Goal: Information Seeking & Learning: Learn about a topic

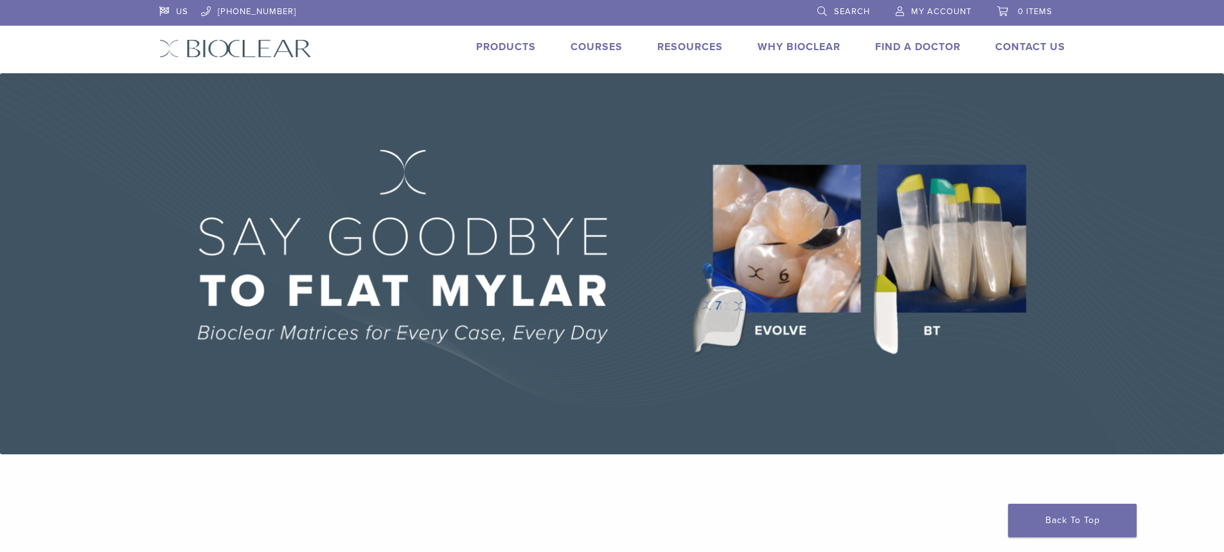
click at [503, 45] on link "Products" at bounding box center [506, 46] width 60 height 13
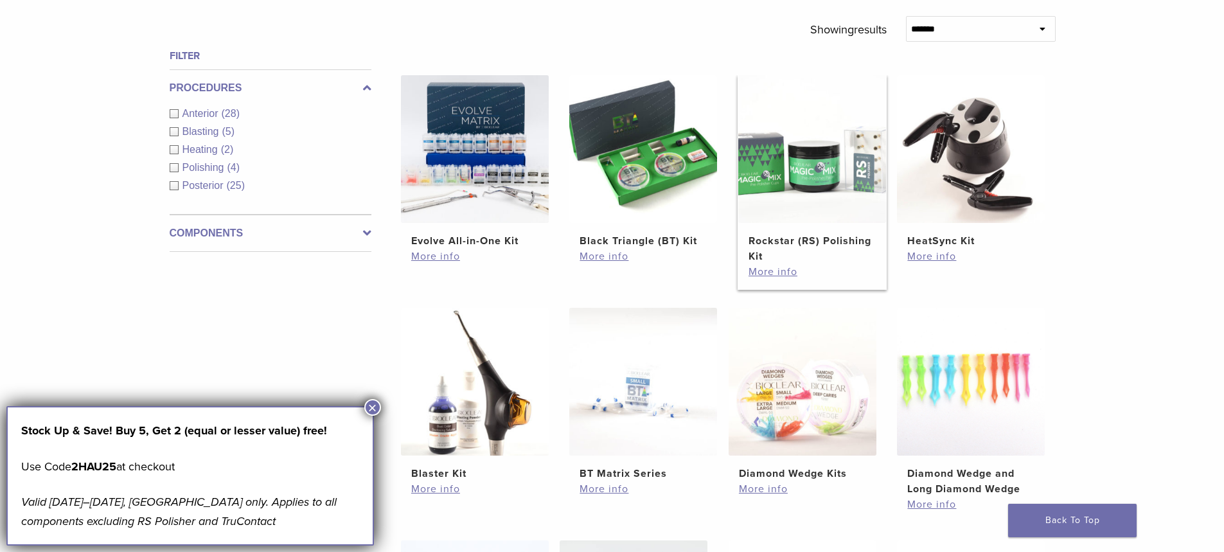
scroll to position [514, 0]
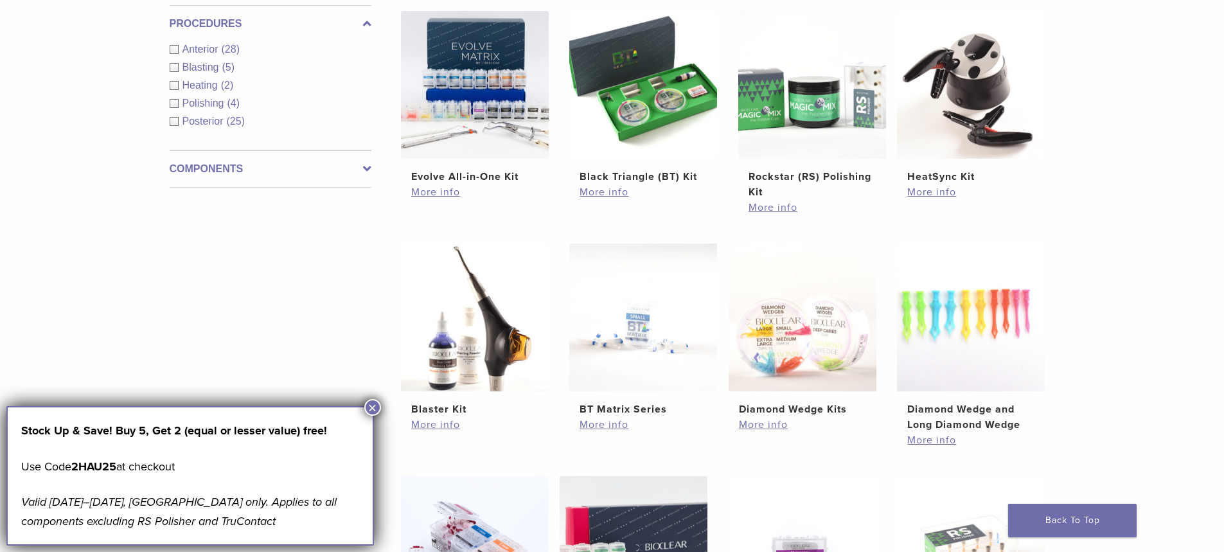
click at [172, 49] on div "Anterior (28)" at bounding box center [271, 49] width 202 height 15
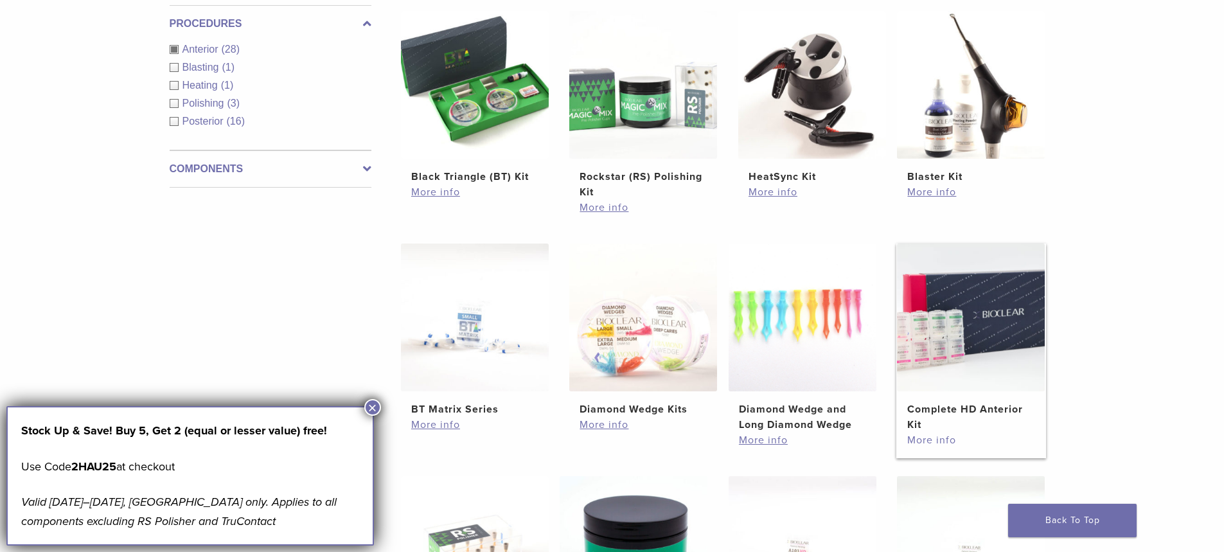
click at [935, 441] on link "More info" at bounding box center [970, 439] width 127 height 15
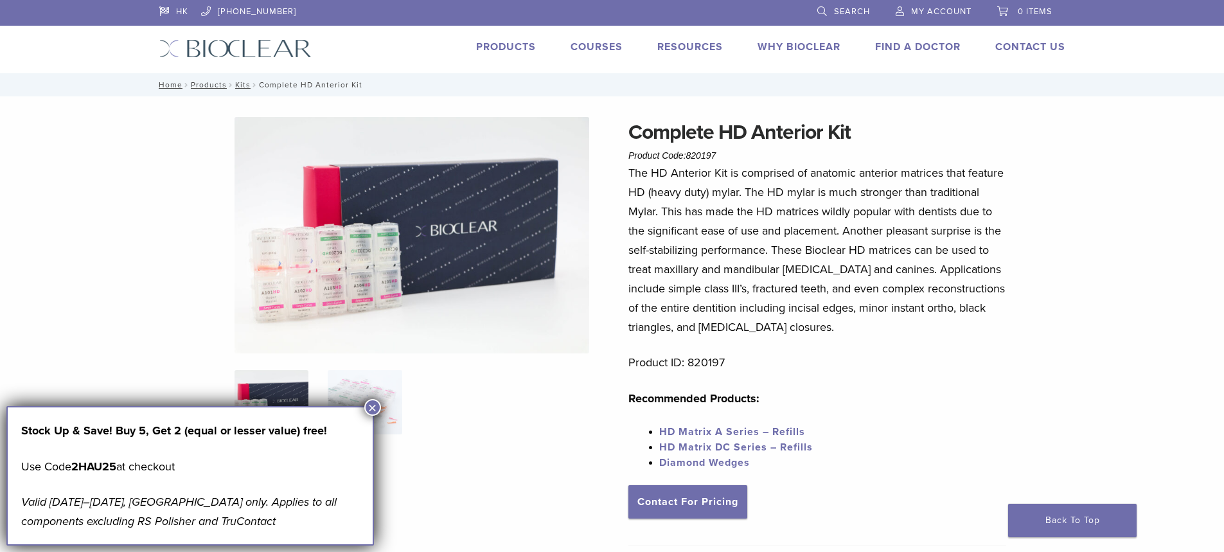
click at [749, 446] on span "HD Matrix DC Series – Refills" at bounding box center [736, 447] width 154 height 13
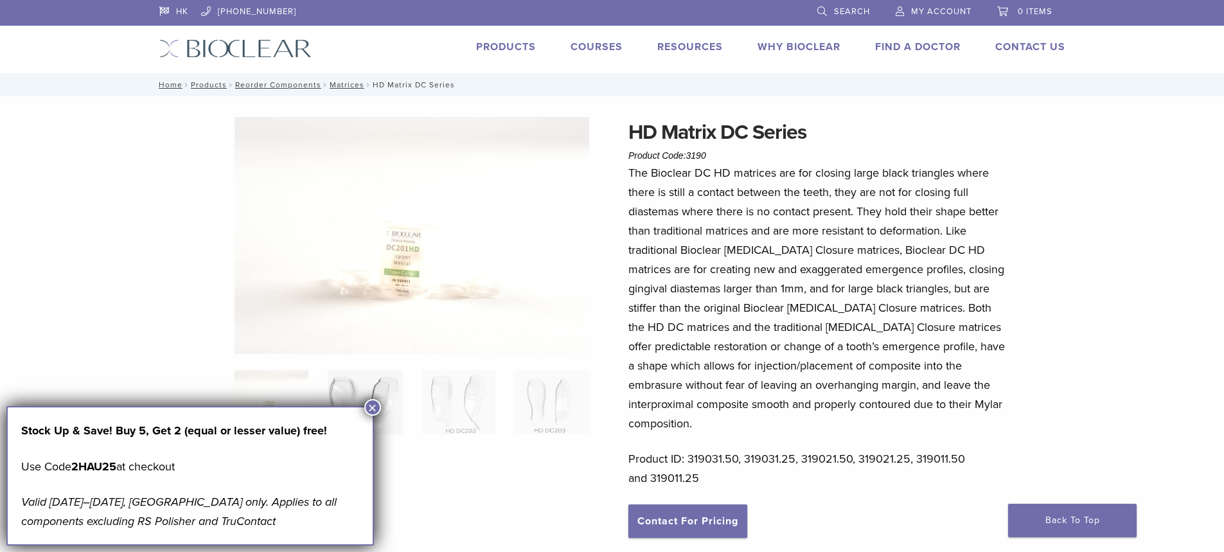
click at [362, 405] on img at bounding box center [365, 402] width 74 height 64
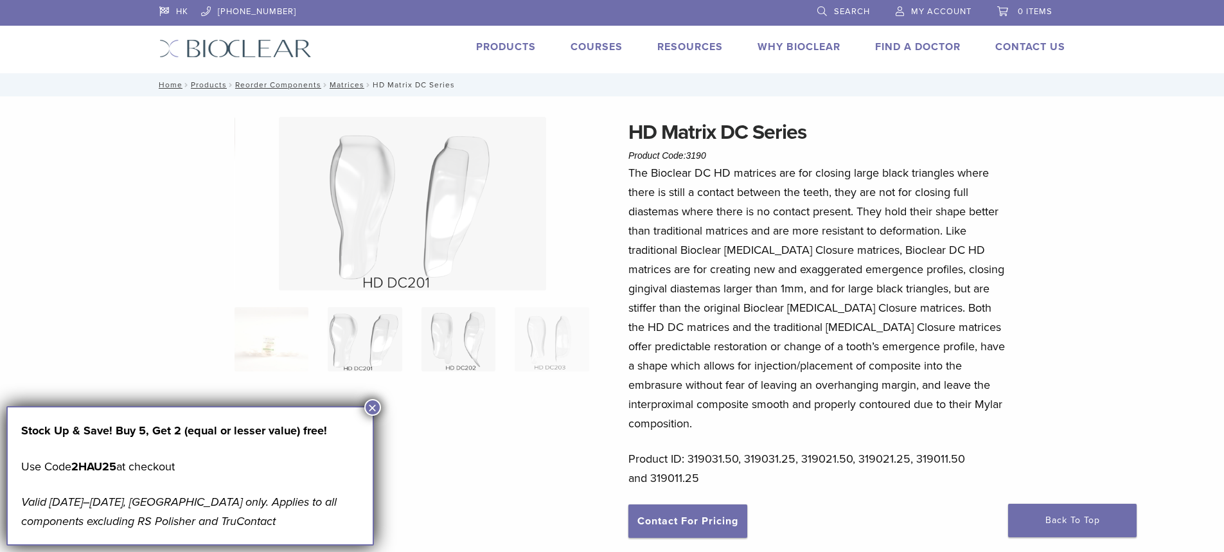
click at [451, 334] on img at bounding box center [458, 339] width 74 height 64
click at [552, 330] on img at bounding box center [552, 339] width 74 height 64
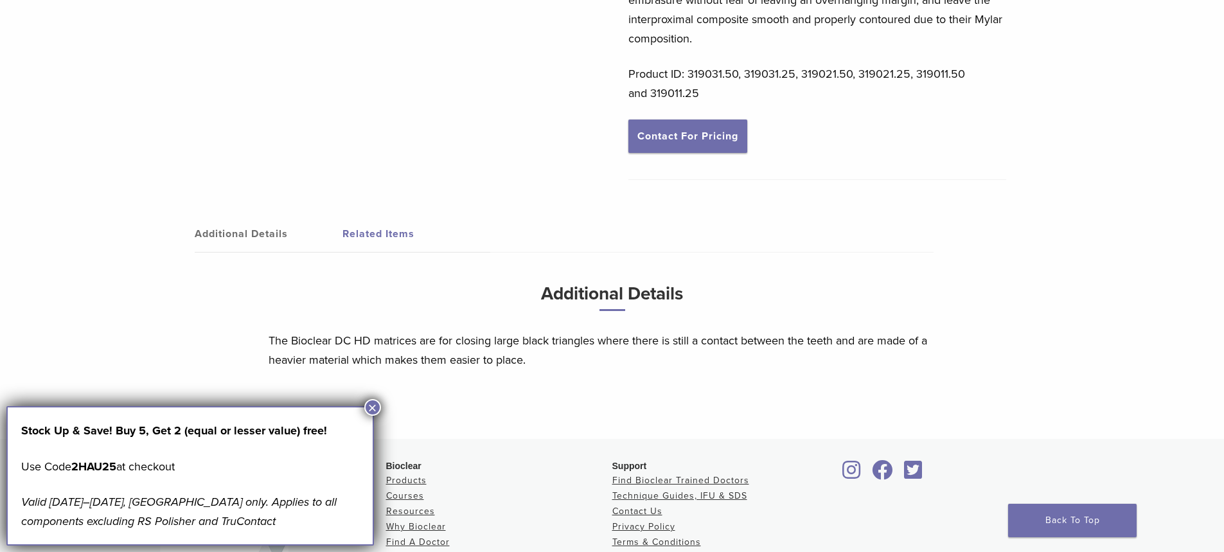
scroll to position [385, 0]
click at [369, 403] on button "×" at bounding box center [372, 407] width 17 height 17
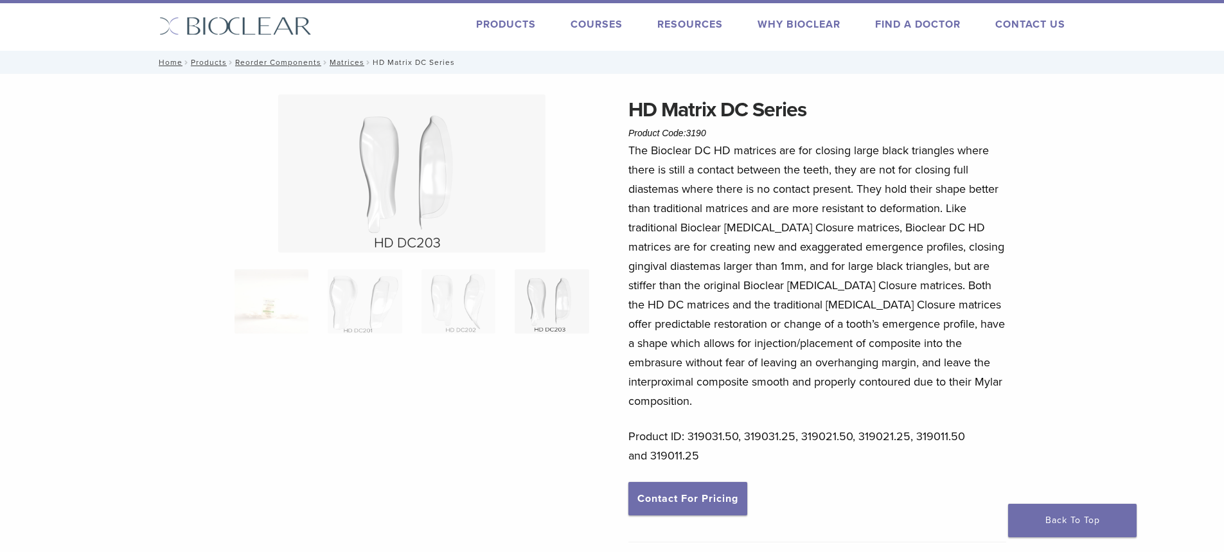
scroll to position [0, 0]
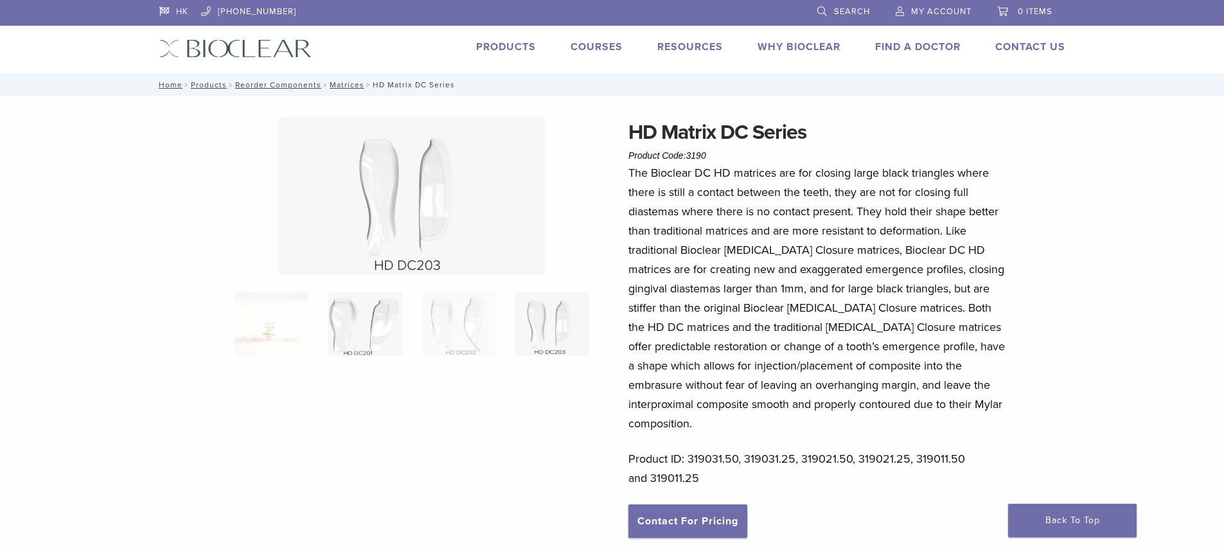
drag, startPoint x: 400, startPoint y: 326, endPoint x: 385, endPoint y: 326, distance: 14.8
click at [399, 326] on img at bounding box center [365, 324] width 74 height 64
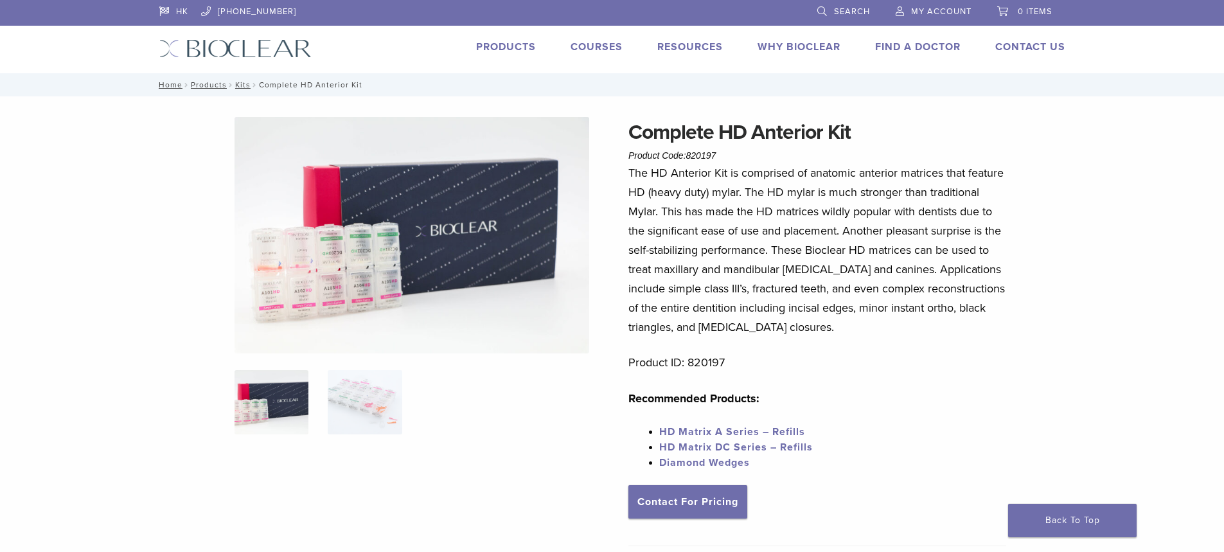
click at [714, 430] on link "HD Matrix A Series – Refills" at bounding box center [732, 431] width 146 height 13
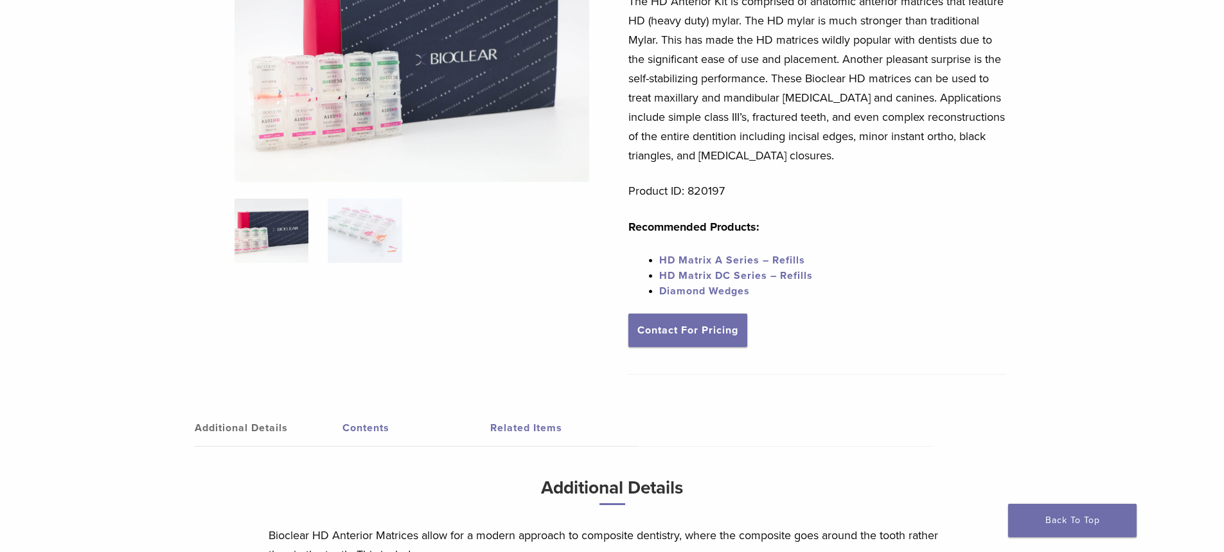
scroll to position [193, 0]
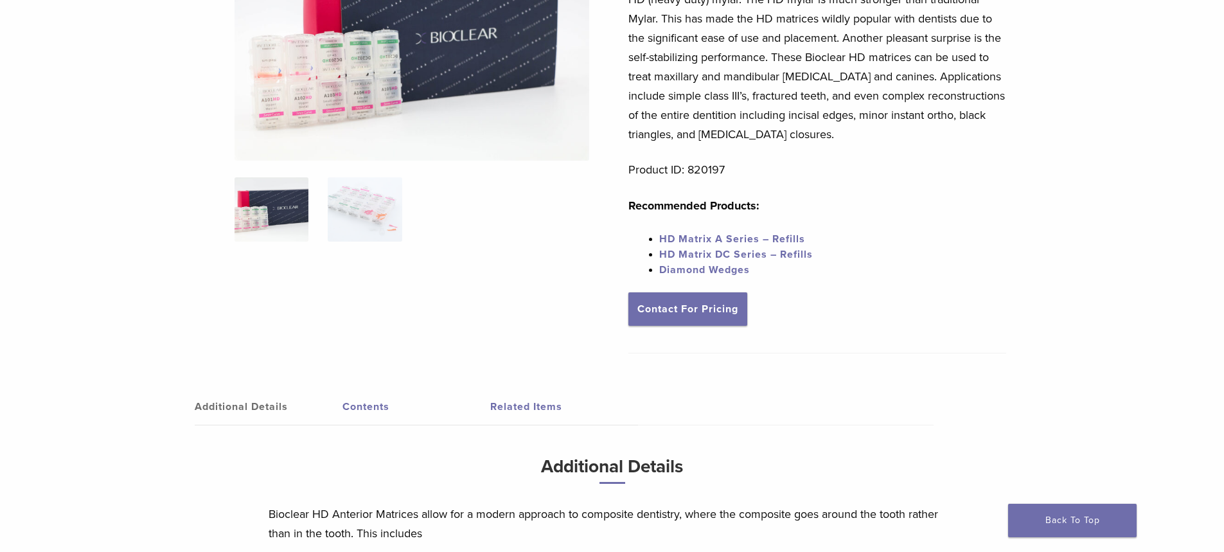
click at [781, 237] on link "HD Matrix A Series – Refills" at bounding box center [732, 239] width 146 height 13
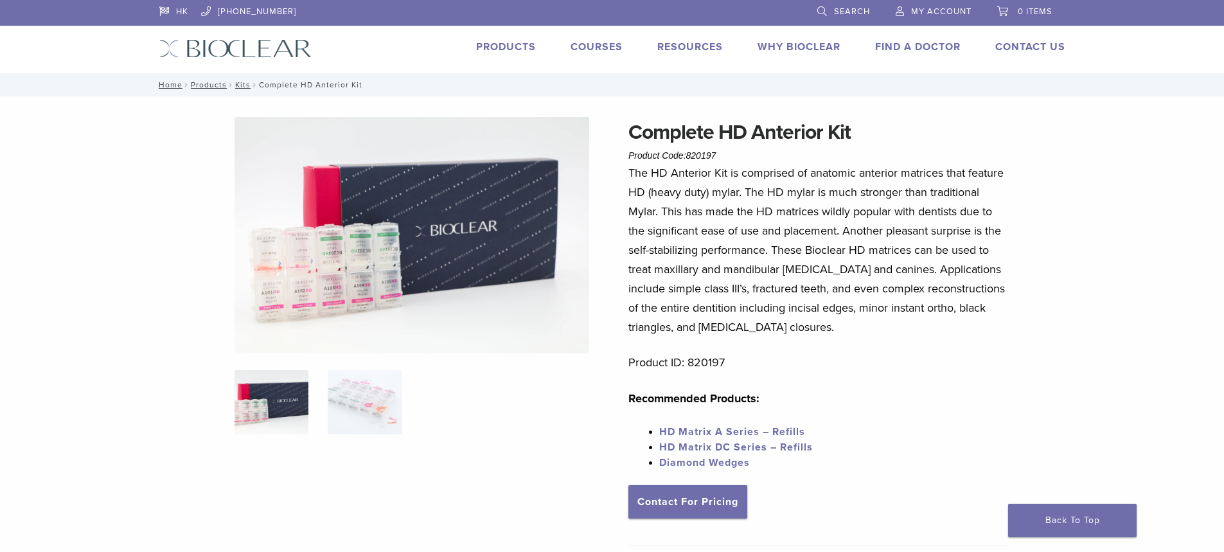
click at [512, 49] on link "Products" at bounding box center [506, 46] width 60 height 13
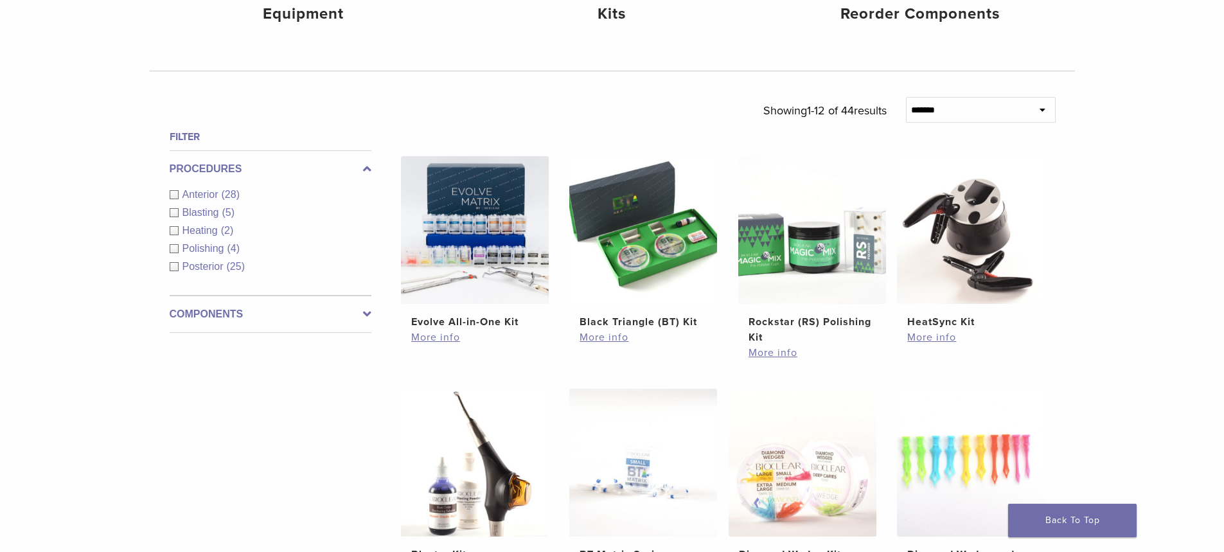
scroll to position [385, 0]
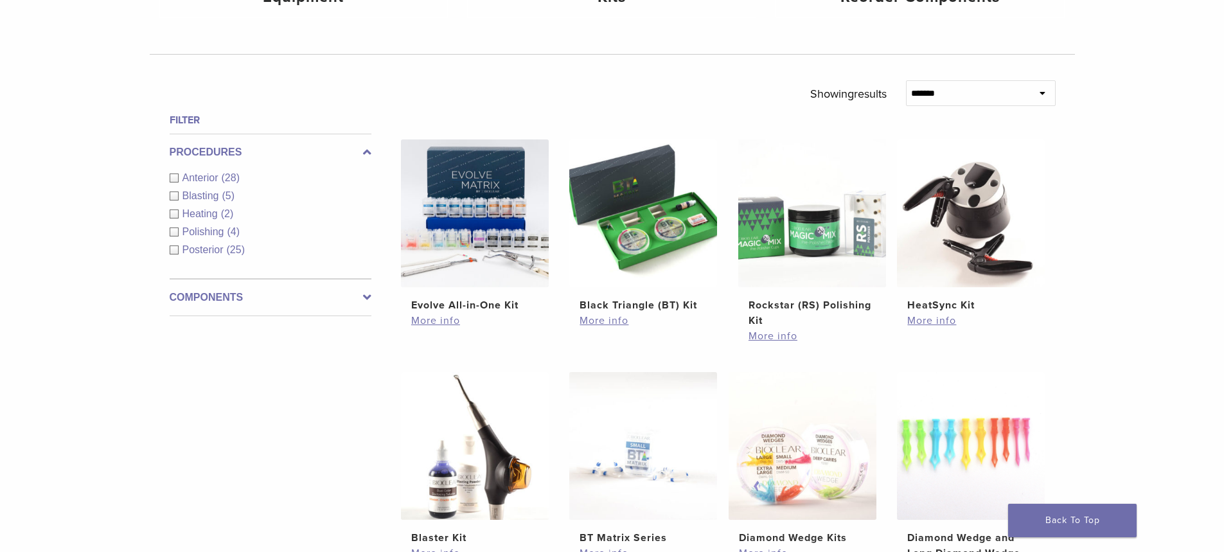
click at [177, 177] on div "Anterior (28)" at bounding box center [271, 177] width 202 height 15
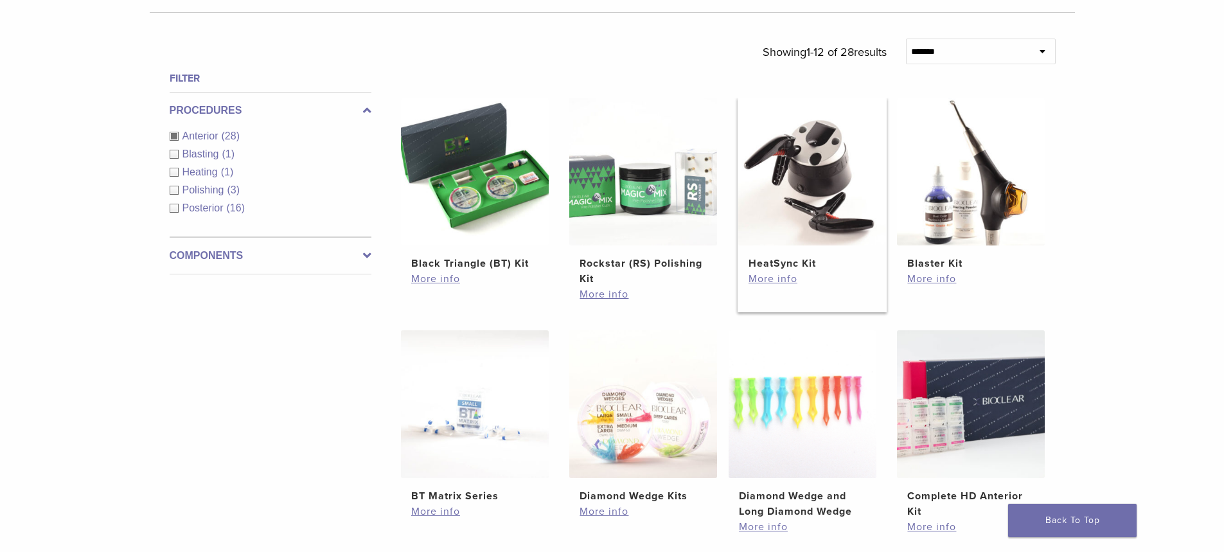
scroll to position [450, 0]
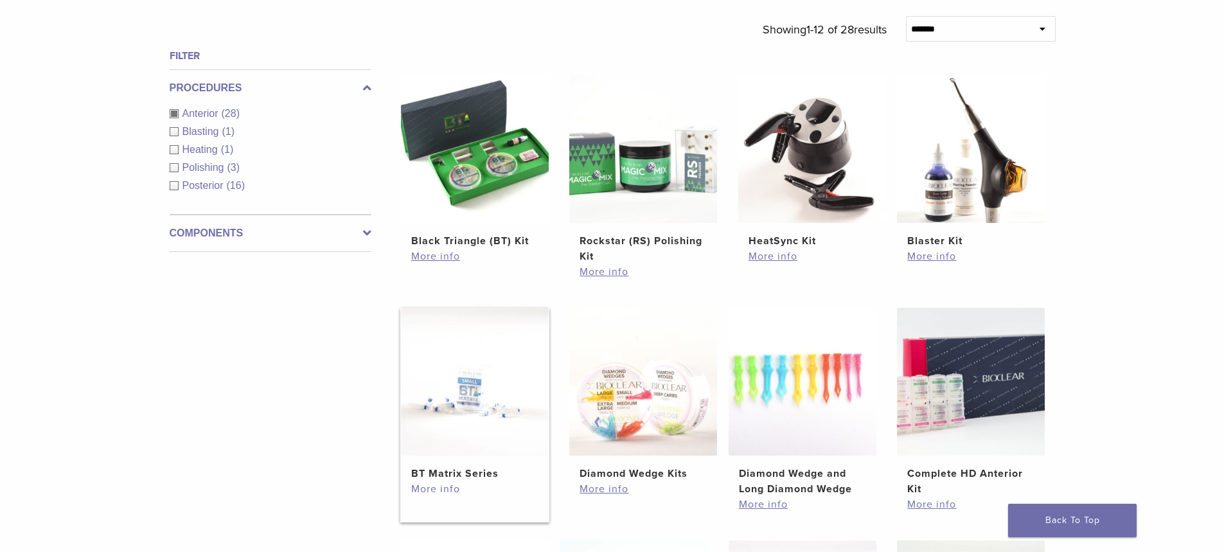
click at [441, 487] on link "More info" at bounding box center [474, 488] width 127 height 15
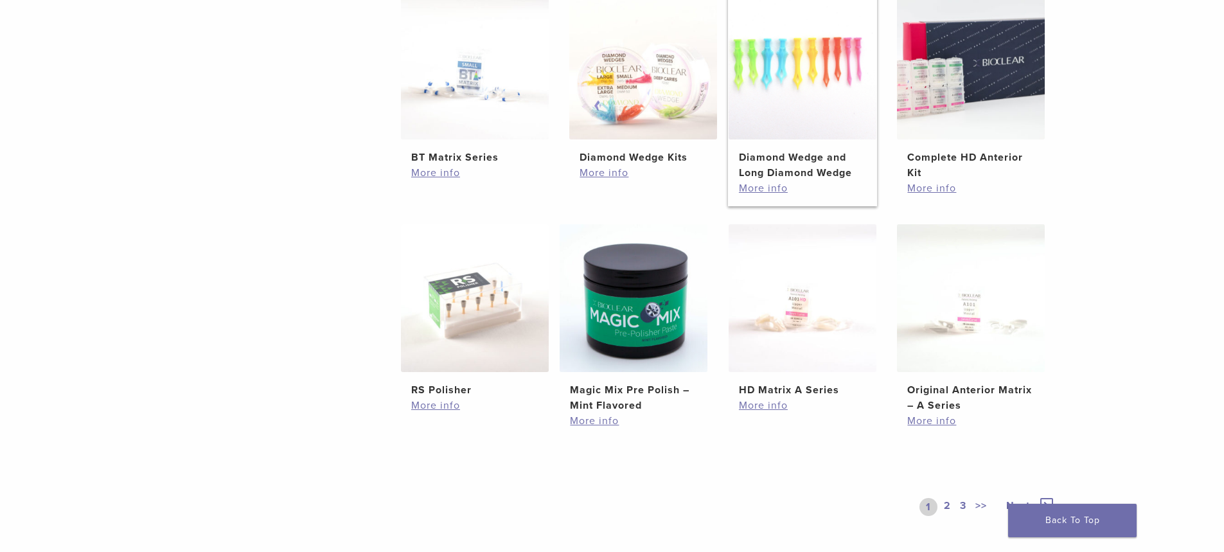
scroll to position [771, 0]
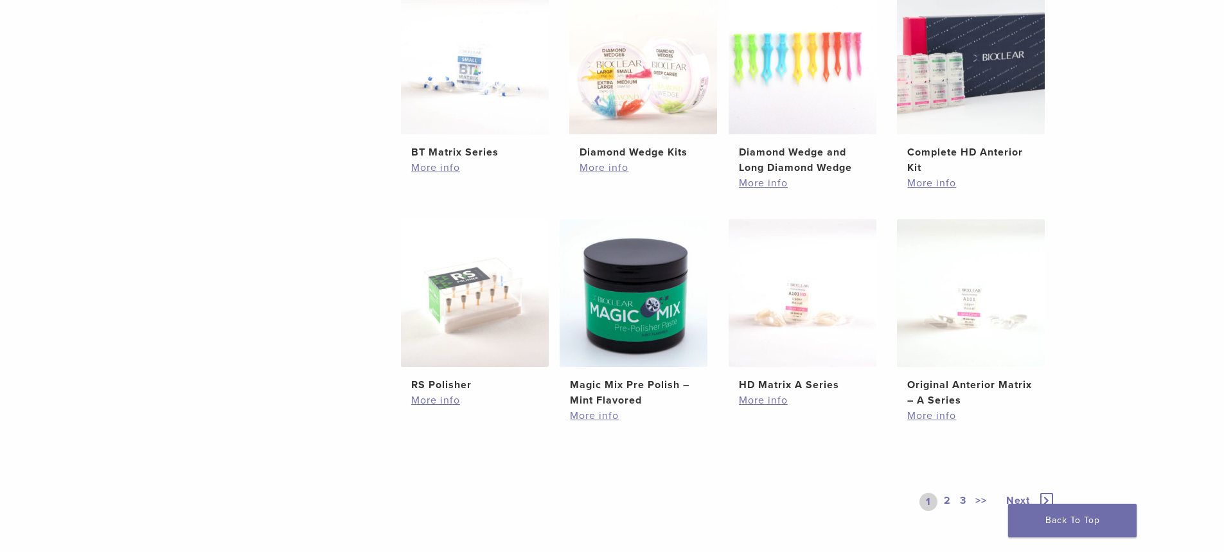
click at [948, 503] on link "2" at bounding box center [947, 502] width 12 height 18
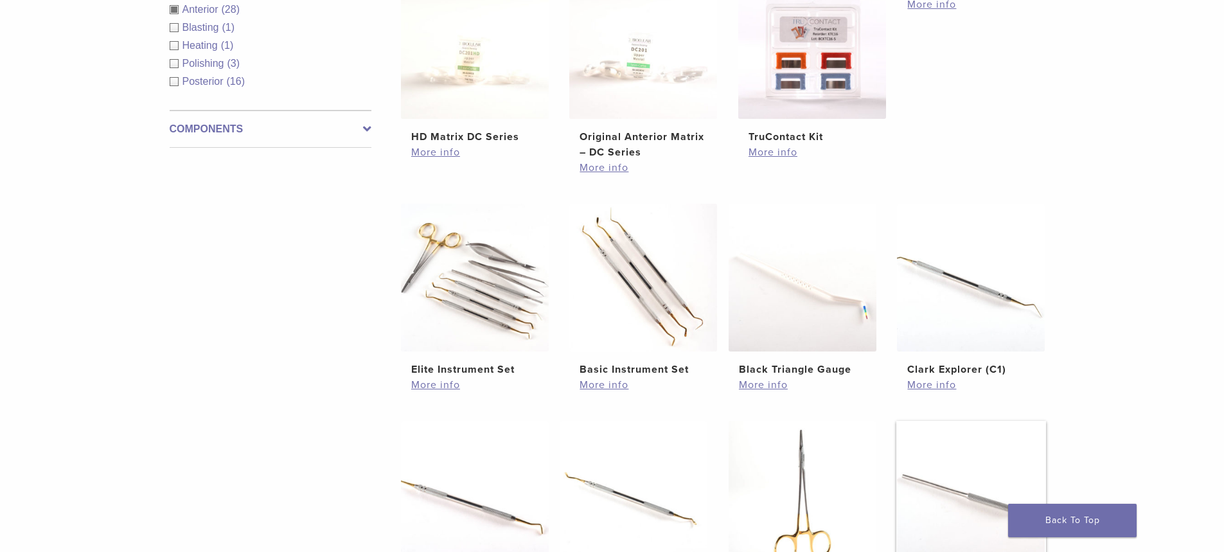
scroll to position [514, 0]
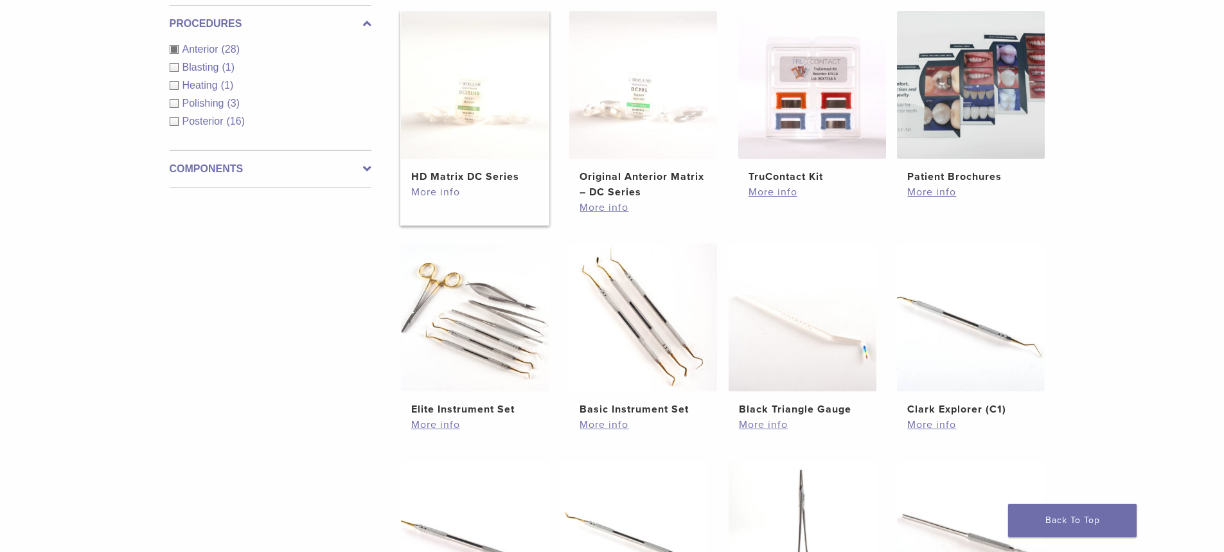
click at [434, 193] on link "More info" at bounding box center [474, 191] width 127 height 15
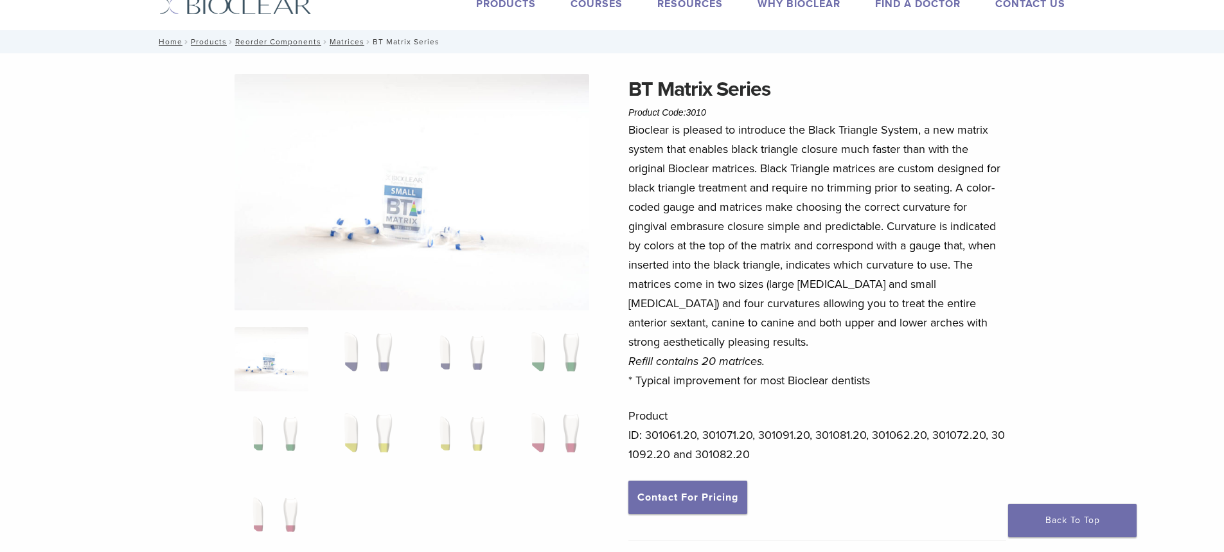
scroll to position [64, 0]
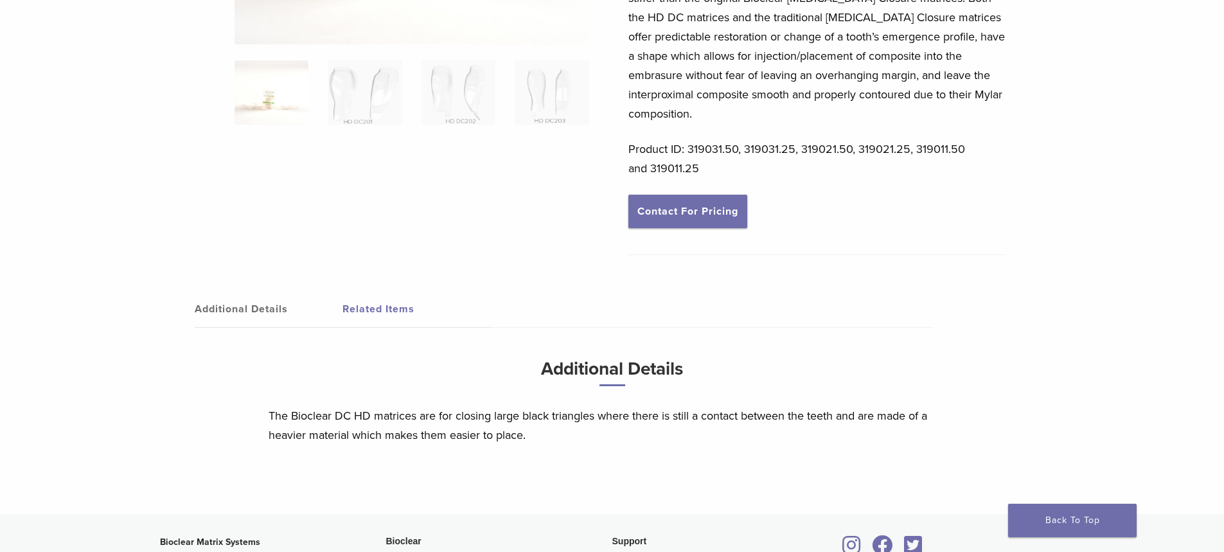
scroll to position [321, 0]
